Goal: Find specific page/section: Find specific page/section

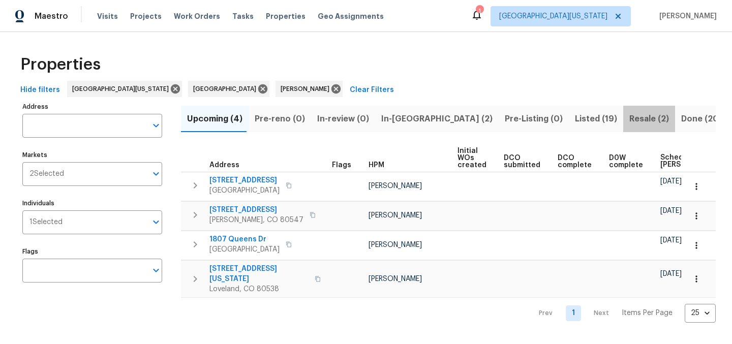
click at [629, 116] on span "Resale (2)" at bounding box center [649, 119] width 40 height 14
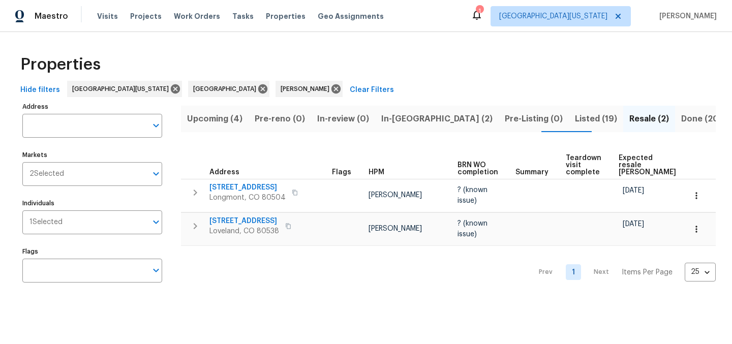
click at [480, 61] on div "Properties" at bounding box center [366, 64] width 700 height 33
click at [463, 75] on div "Properties" at bounding box center [366, 64] width 700 height 33
click at [575, 122] on span "Listed (19)" at bounding box center [596, 119] width 42 height 14
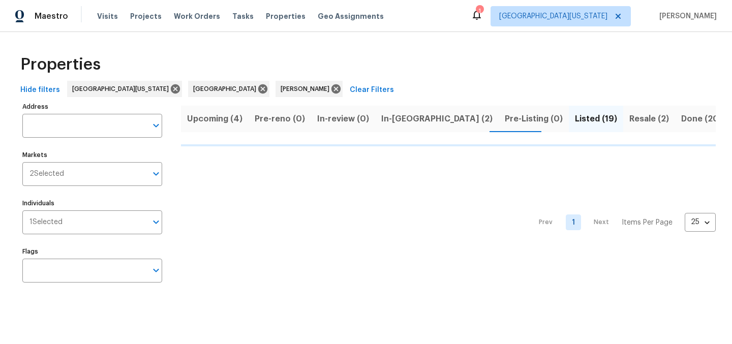
click at [491, 56] on div "Properties" at bounding box center [366, 64] width 700 height 33
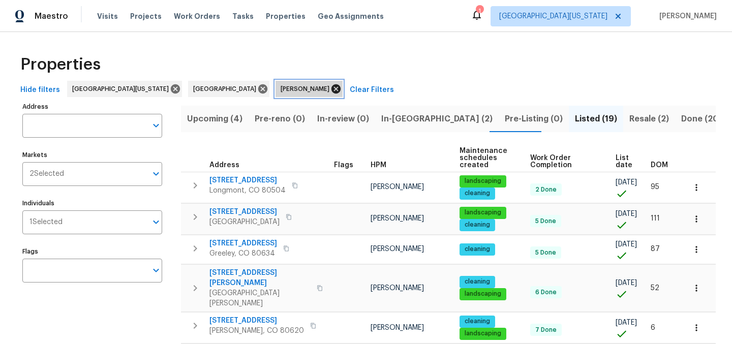
click at [332, 88] on icon at bounding box center [336, 88] width 9 height 9
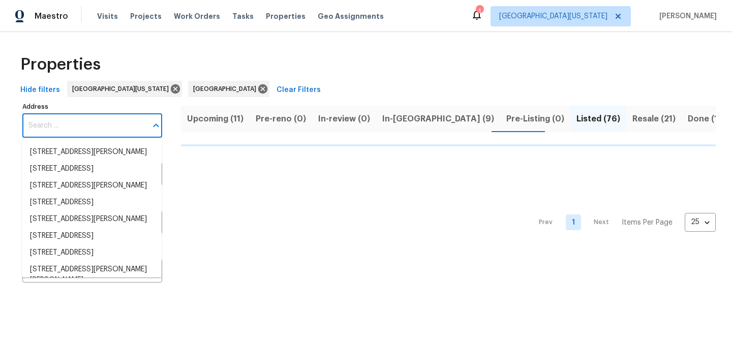
click at [117, 126] on input "Address" at bounding box center [84, 126] width 125 height 24
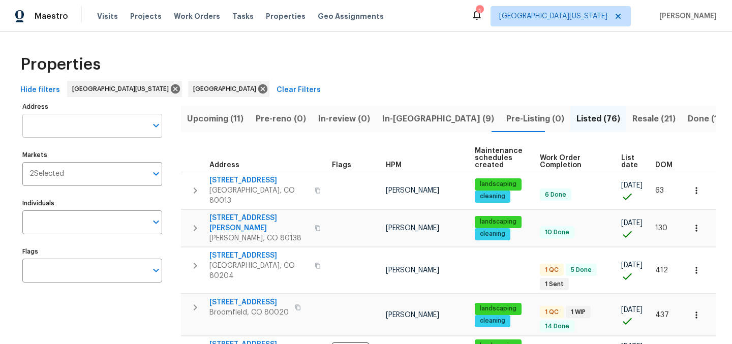
click at [125, 122] on input "Address" at bounding box center [84, 126] width 125 height 24
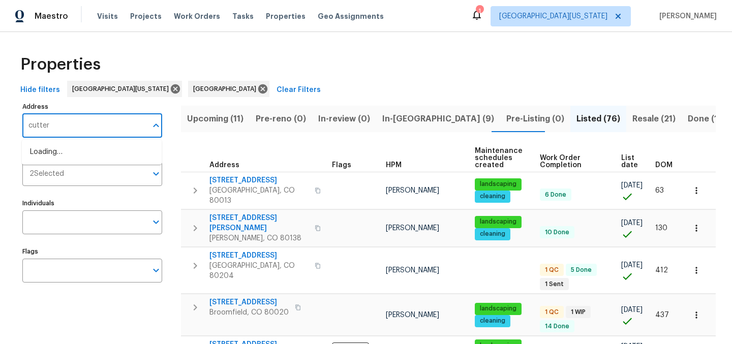
type input "cutter"
click at [101, 151] on li "2648 Cutter Dr Severance CO 80524" at bounding box center [92, 152] width 140 height 17
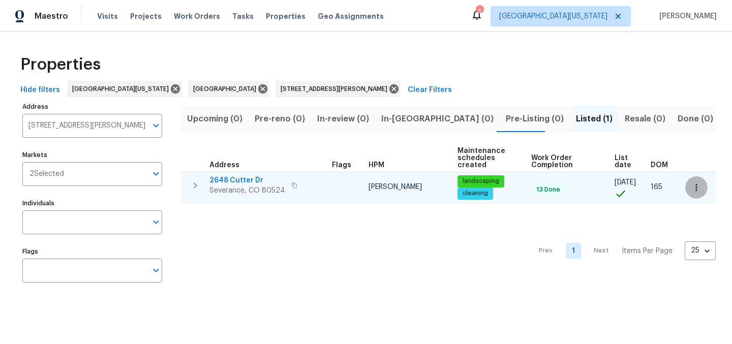
click at [692, 187] on icon "button" at bounding box center [697, 188] width 10 height 10
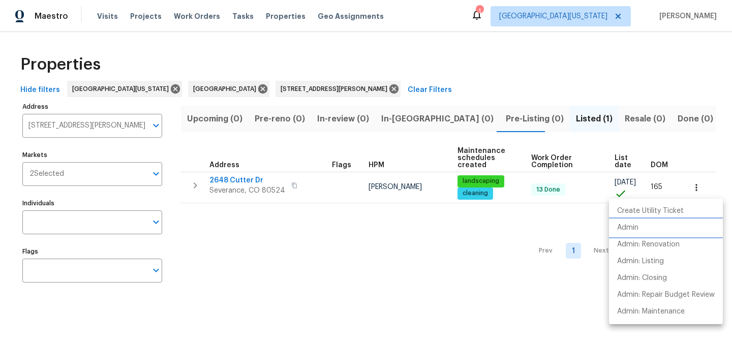
click at [657, 224] on li "Admin" at bounding box center [666, 228] width 114 height 17
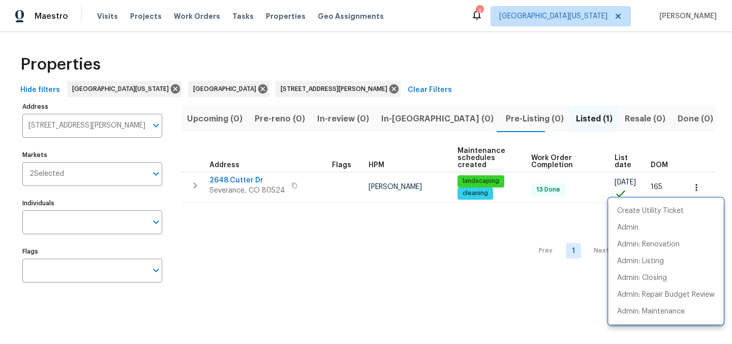
click at [498, 66] on div at bounding box center [366, 172] width 732 height 344
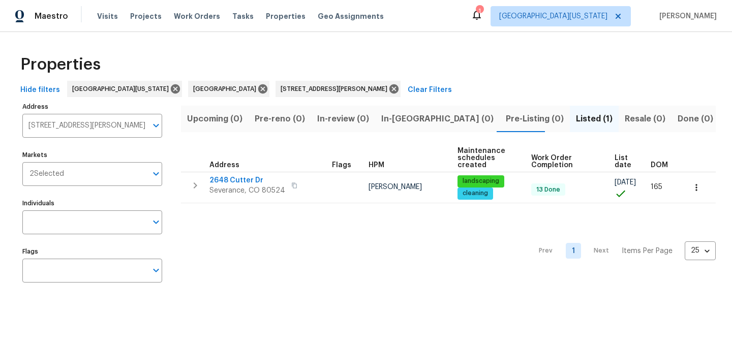
click at [497, 56] on div "Properties" at bounding box center [366, 64] width 700 height 33
click at [543, 79] on div "Properties" at bounding box center [366, 64] width 700 height 33
click at [388, 85] on icon at bounding box center [393, 88] width 11 height 11
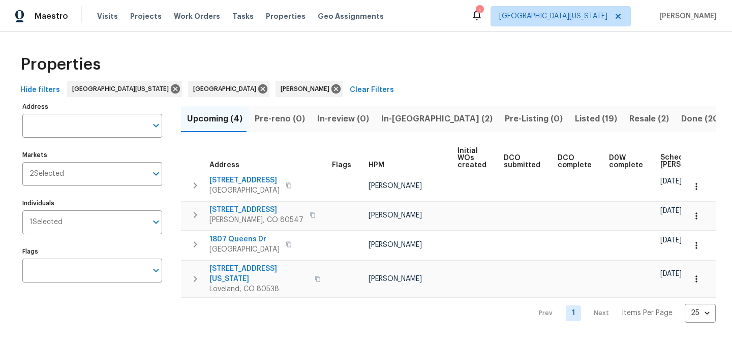
click at [446, 65] on div "Properties" at bounding box center [366, 64] width 700 height 33
click at [393, 118] on span "In-[GEOGRAPHIC_DATA] (2)" at bounding box center [436, 119] width 111 height 14
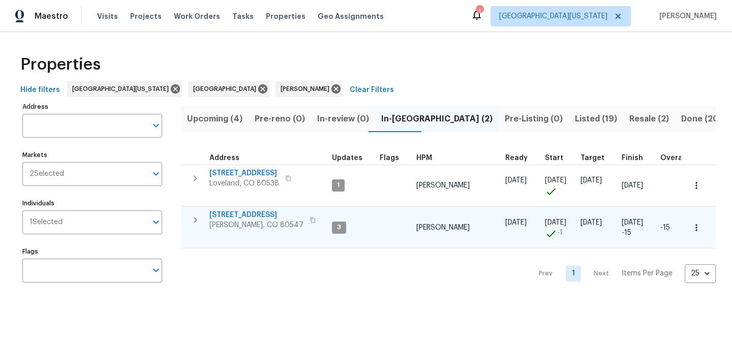
click at [237, 221] on span "[PERSON_NAME], CO 80547" at bounding box center [256, 225] width 94 height 10
click at [428, 53] on div "Properties" at bounding box center [366, 64] width 700 height 33
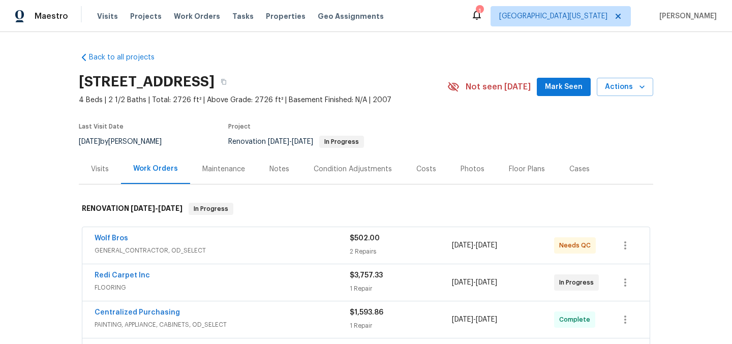
click at [427, 171] on div "Costs" at bounding box center [426, 169] width 20 height 10
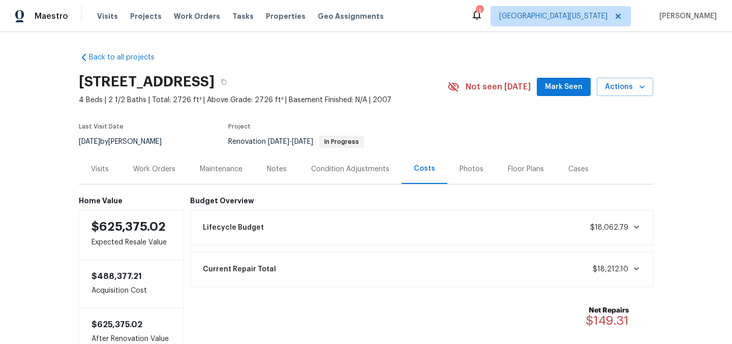
click at [155, 171] on div "Work Orders" at bounding box center [154, 169] width 42 height 10
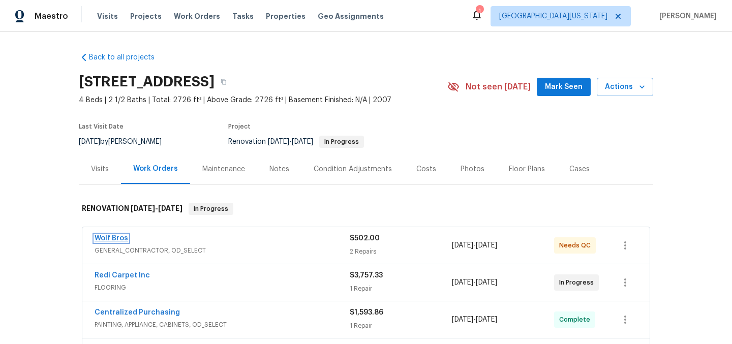
click at [102, 237] on link "Wolf Bros" at bounding box center [112, 238] width 34 height 7
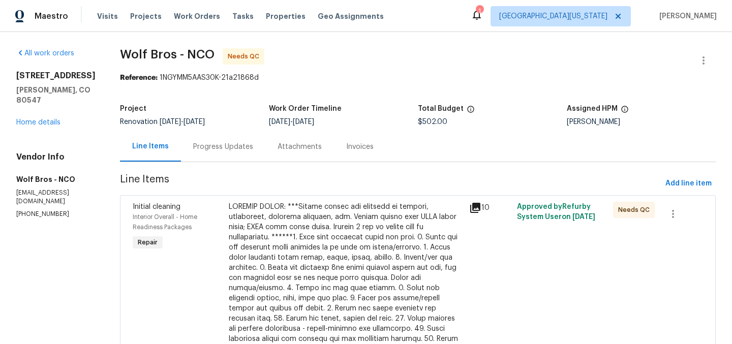
click at [206, 147] on div "Progress Updates" at bounding box center [223, 147] width 60 height 10
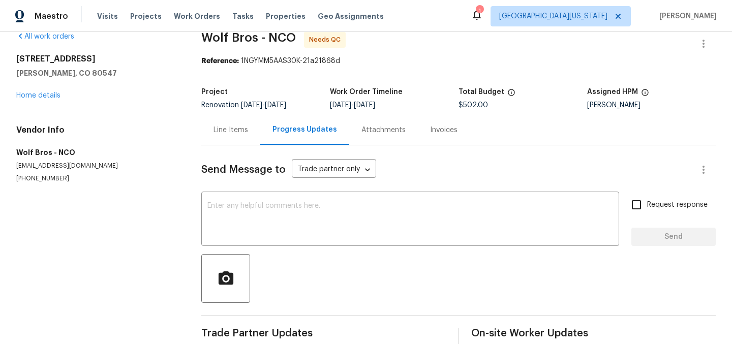
scroll to position [41, 0]
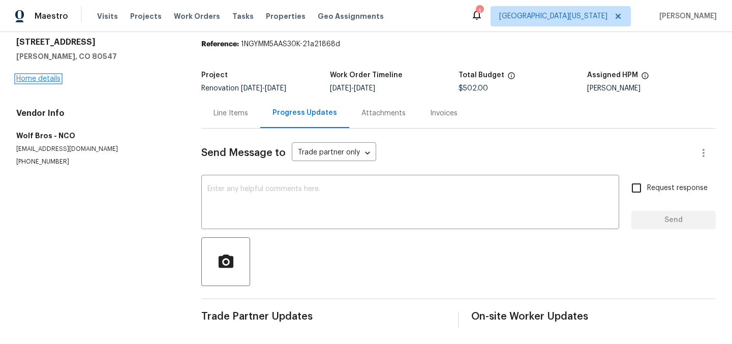
click at [51, 75] on link "Home details" at bounding box center [38, 78] width 44 height 7
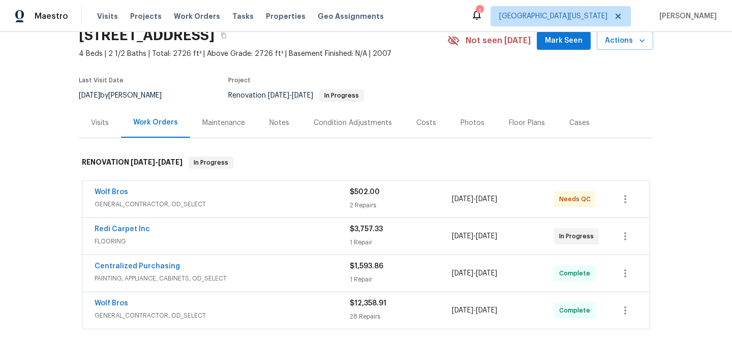
scroll to position [34, 0]
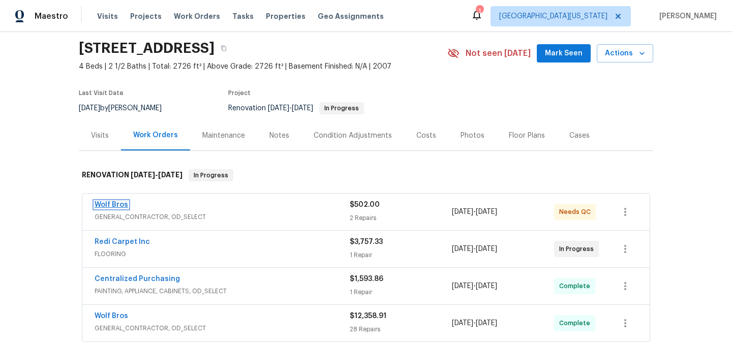
click at [122, 202] on link "Wolf Bros" at bounding box center [112, 204] width 34 height 7
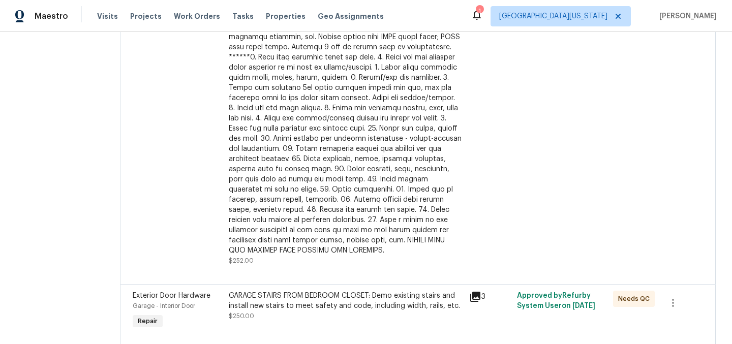
scroll to position [436, 0]
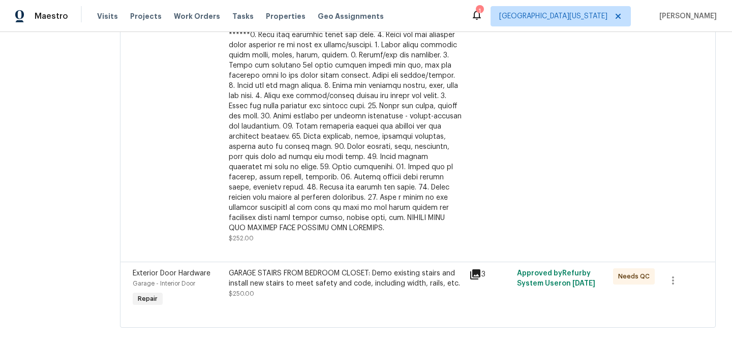
click at [352, 268] on div "GARAGE STAIRS FROM BEDROOM CLOSET: Demo existing stairs and install new stairs …" at bounding box center [346, 278] width 234 height 20
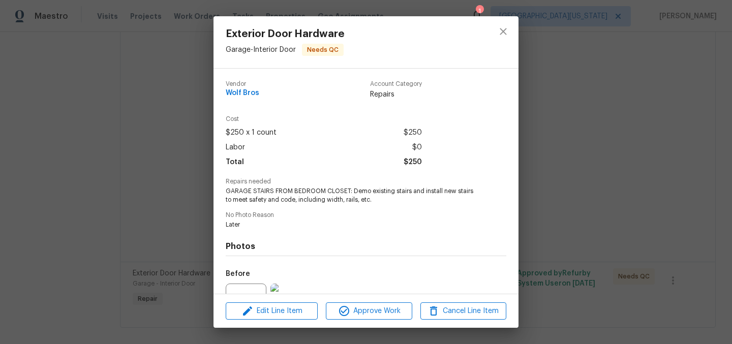
scroll to position [107, 0]
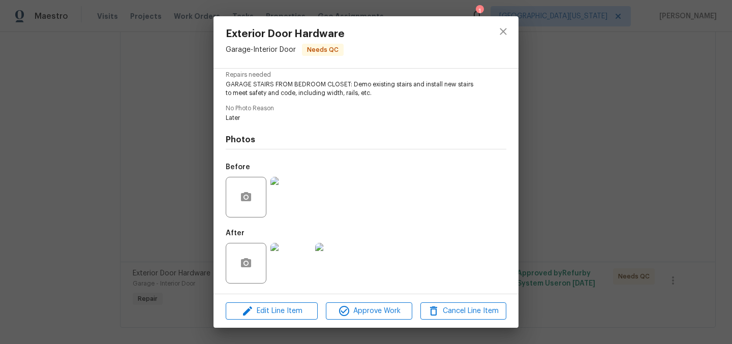
click at [304, 252] on img at bounding box center [291, 263] width 41 height 41
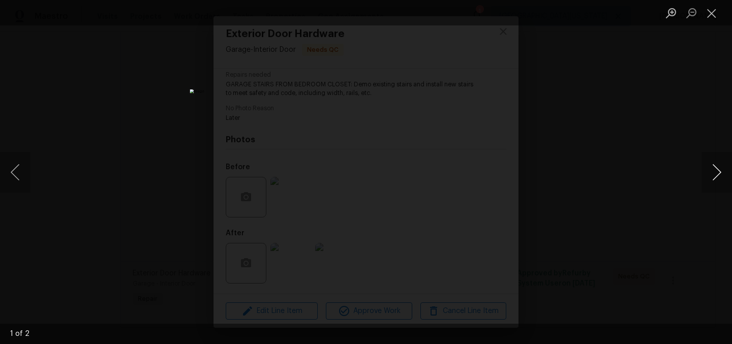
click at [717, 170] on button "Next image" at bounding box center [717, 172] width 31 height 41
click at [716, 170] on button "Next image" at bounding box center [717, 172] width 31 height 41
click at [14, 173] on button "Previous image" at bounding box center [15, 172] width 31 height 41
click at [717, 173] on button "Next image" at bounding box center [717, 172] width 31 height 41
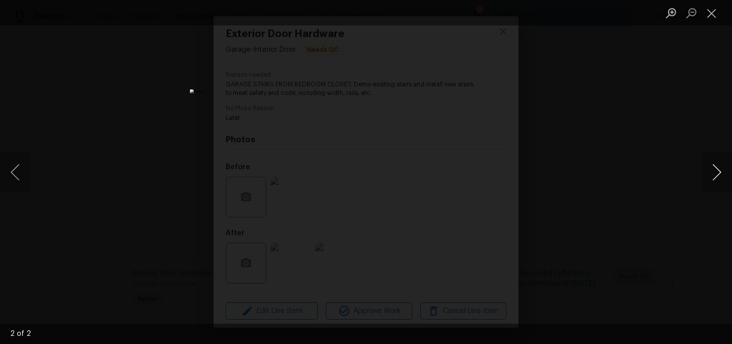
click at [717, 173] on button "Next image" at bounding box center [717, 172] width 31 height 41
click at [713, 169] on button "Next image" at bounding box center [717, 172] width 31 height 41
click at [710, 16] on button "Close lightbox" at bounding box center [712, 13] width 20 height 18
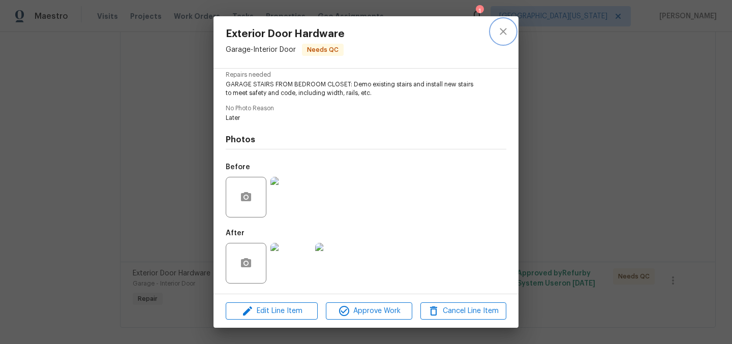
click at [501, 30] on icon "close" at bounding box center [503, 31] width 7 height 7
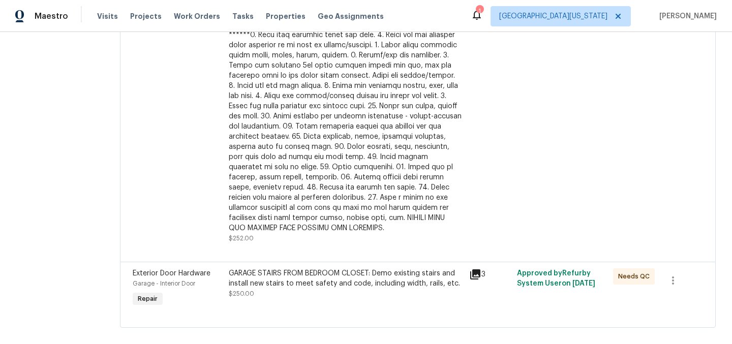
click at [501, 30] on icon "close" at bounding box center [503, 31] width 7 height 7
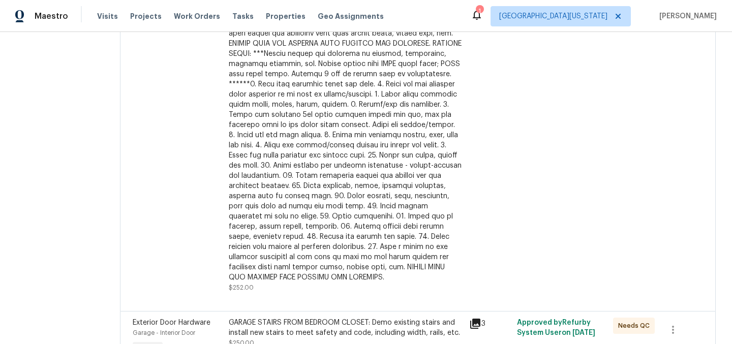
scroll to position [436, 0]
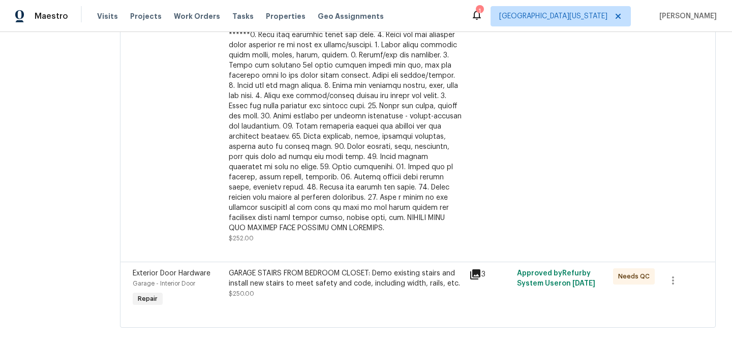
click at [309, 268] on div "GARAGE STAIRS FROM BEDROOM CLOSET: Demo existing stairs and install new stairs …" at bounding box center [346, 278] width 234 height 20
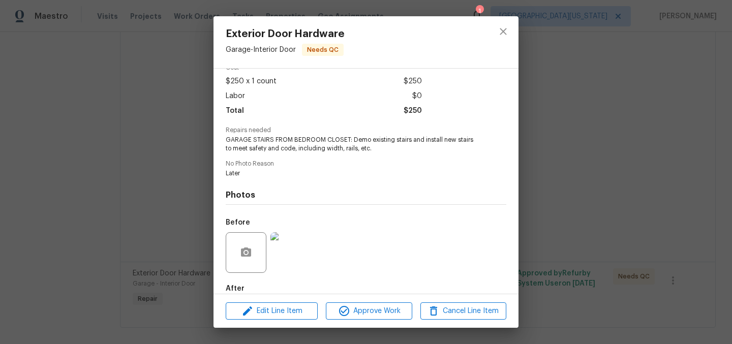
scroll to position [107, 0]
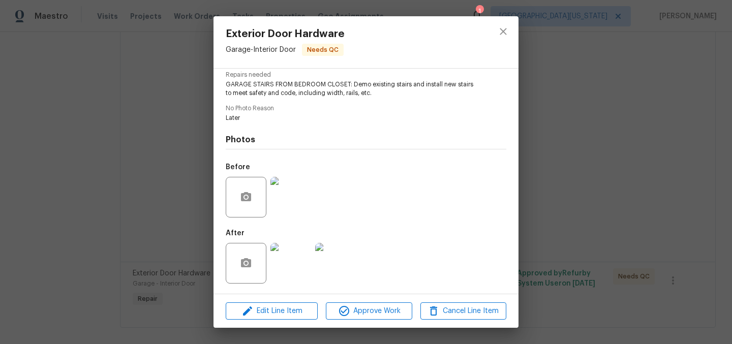
click at [286, 261] on img at bounding box center [291, 263] width 41 height 41
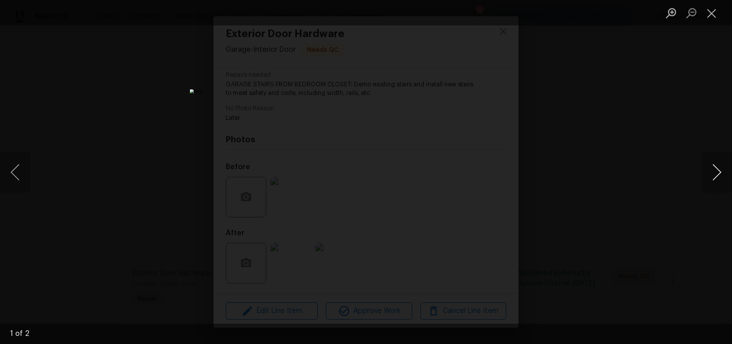
click at [713, 175] on button "Next image" at bounding box center [717, 172] width 31 height 41
click at [718, 12] on button "Close lightbox" at bounding box center [712, 13] width 20 height 18
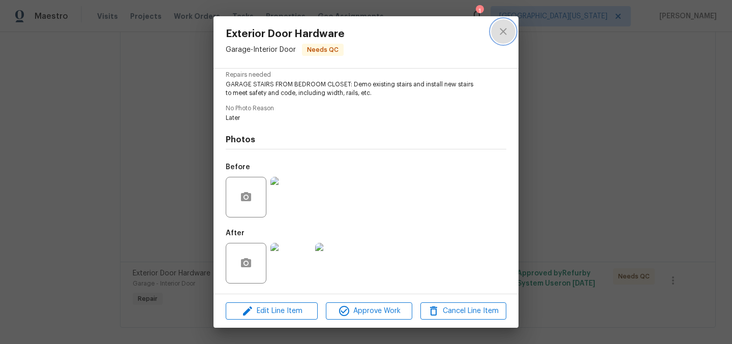
click at [503, 26] on icon "close" at bounding box center [503, 31] width 12 height 12
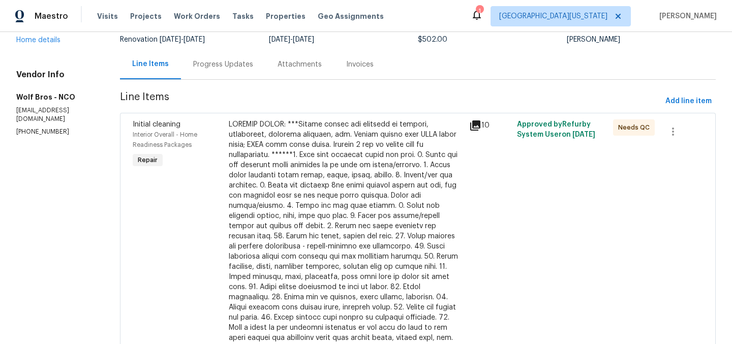
scroll to position [0, 0]
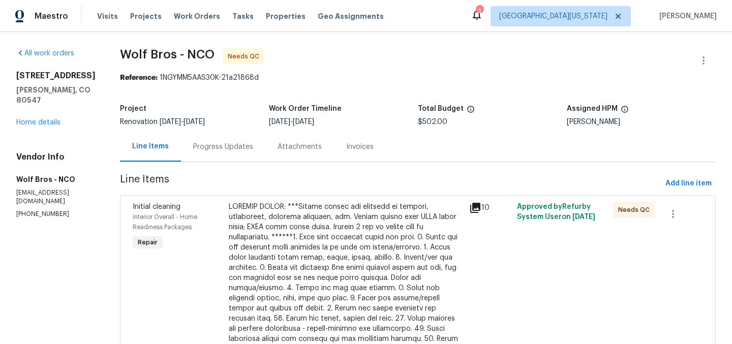
click at [206, 144] on div "Progress Updates" at bounding box center [223, 147] width 60 height 10
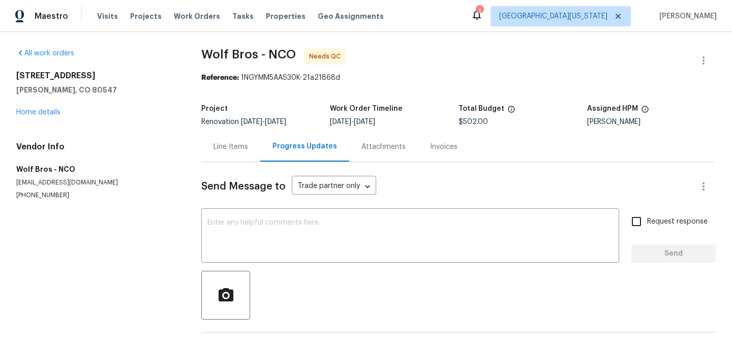
click at [233, 147] on div "Line Items" at bounding box center [231, 147] width 35 height 10
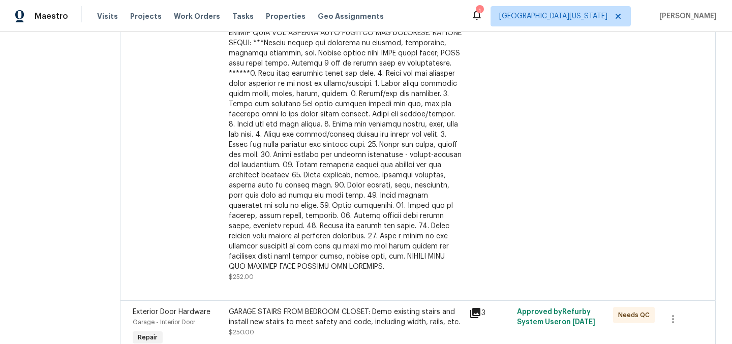
scroll to position [436, 0]
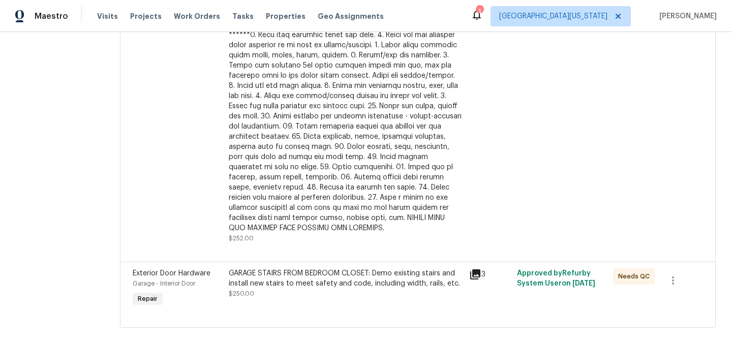
click at [331, 270] on div "GARAGE STAIRS FROM BEDROOM CLOSET: Demo existing stairs and install new stairs …" at bounding box center [346, 283] width 234 height 31
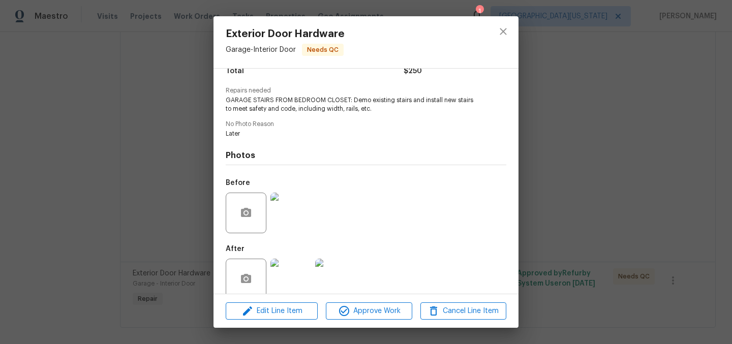
scroll to position [107, 0]
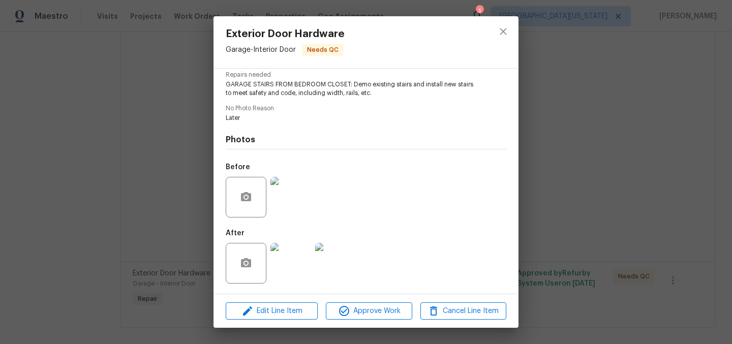
click at [294, 256] on img at bounding box center [291, 263] width 41 height 41
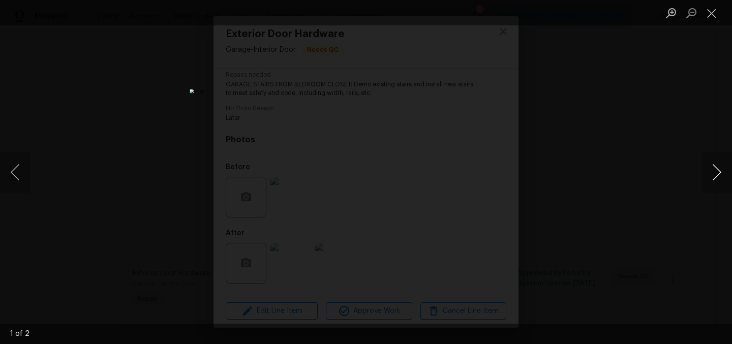
click at [716, 172] on button "Next image" at bounding box center [717, 172] width 31 height 41
click at [713, 10] on button "Close lightbox" at bounding box center [712, 13] width 20 height 18
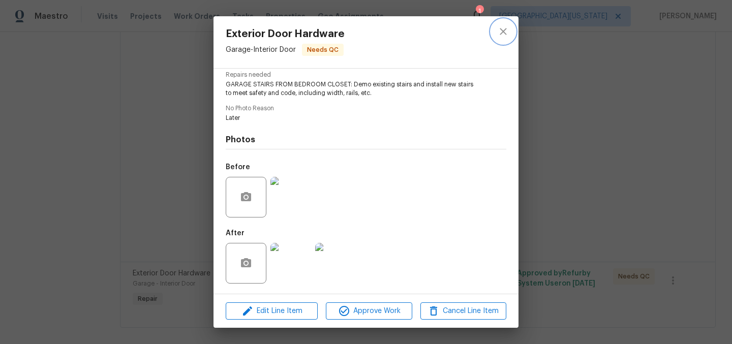
click at [504, 33] on icon "close" at bounding box center [503, 31] width 12 height 12
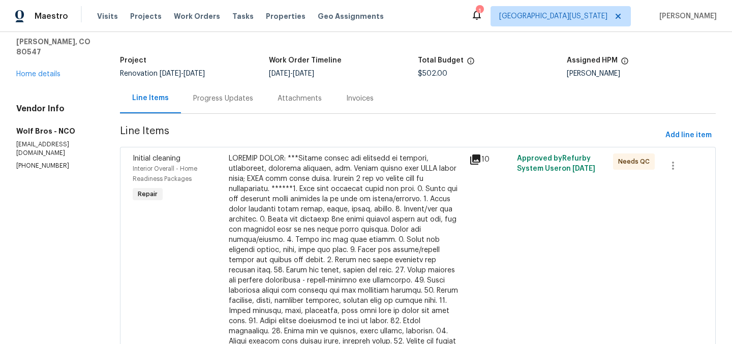
scroll to position [0, 0]
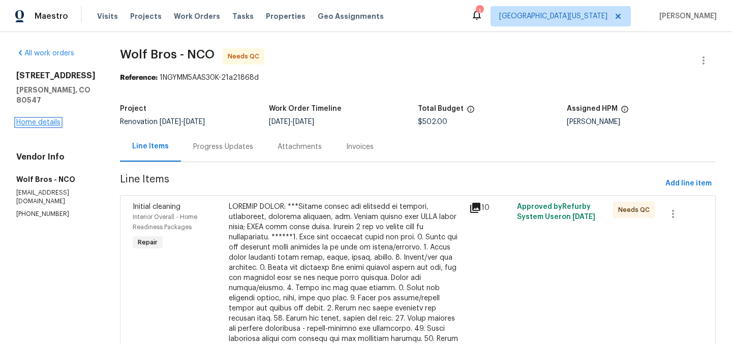
click at [32, 119] on link "Home details" at bounding box center [38, 122] width 44 height 7
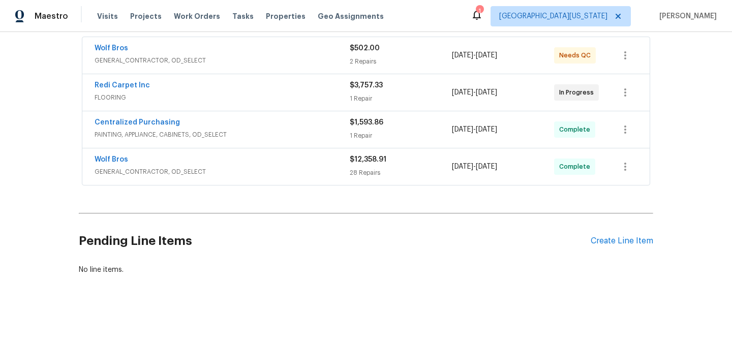
scroll to position [198, 0]
click at [110, 156] on link "Wolf Bros" at bounding box center [112, 159] width 34 height 7
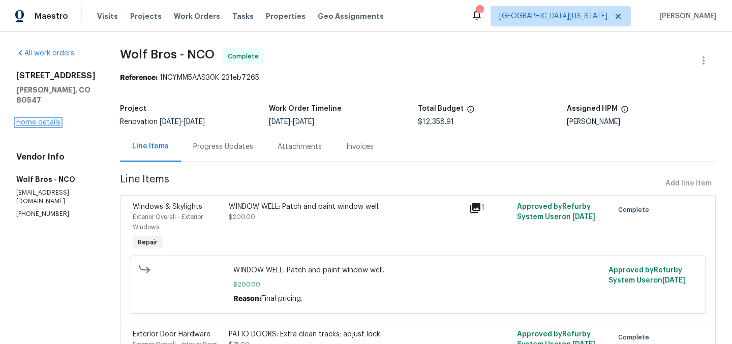
click at [32, 119] on link "Home details" at bounding box center [38, 122] width 44 height 7
